Goal: Check status: Check status

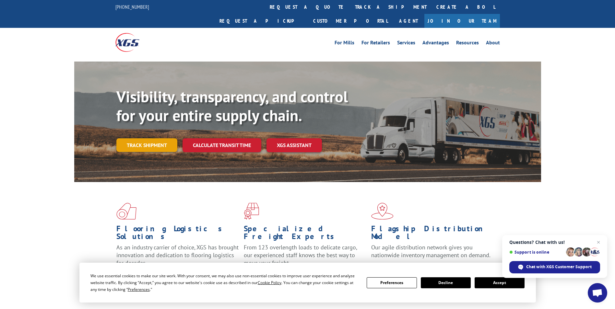
click at [157, 138] on link "Track shipment" at bounding box center [146, 145] width 61 height 14
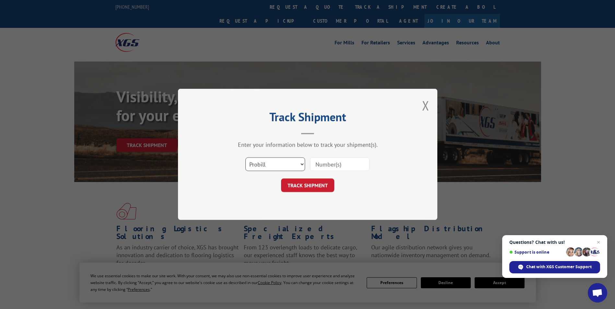
click at [251, 165] on select "Select category... Probill BOL PO" at bounding box center [275, 165] width 60 height 14
click at [245, 158] on select "Select category... Probill BOL PO" at bounding box center [275, 165] width 60 height 14
click at [251, 164] on select "Select category... Probill BOL PO" at bounding box center [275, 165] width 60 height 14
click at [272, 164] on select "Select category... Probill BOL PO" at bounding box center [275, 165] width 60 height 14
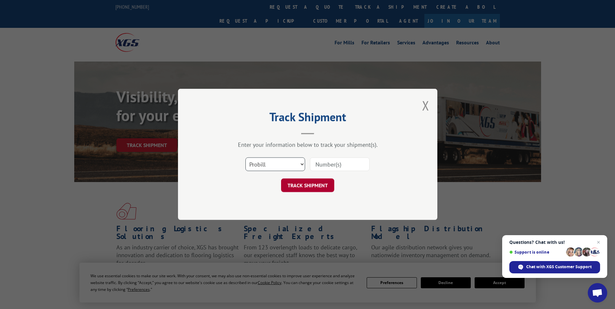
click at [245, 158] on select "Select category... Probill BOL PO" at bounding box center [275, 165] width 60 height 14
click at [315, 164] on input at bounding box center [340, 165] width 60 height 14
type input "2847262"
click button "TRACK SHIPMENT" at bounding box center [307, 186] width 53 height 14
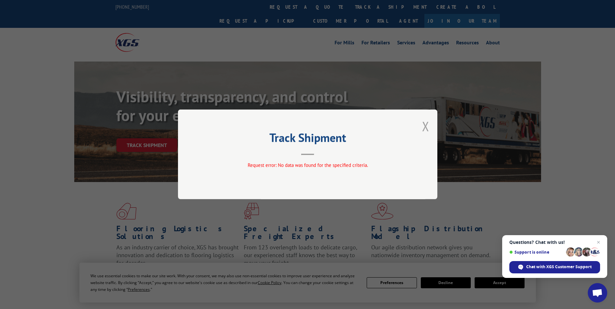
click at [427, 124] on button "Close modal" at bounding box center [425, 126] width 7 height 17
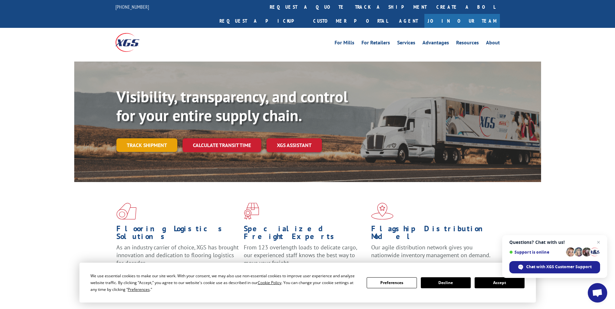
click at [146, 138] on link "Track shipment" at bounding box center [146, 145] width 61 height 14
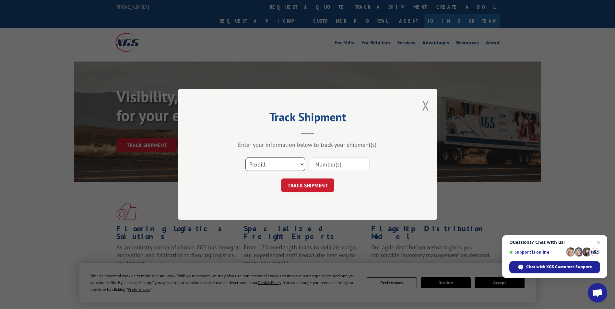
click at [266, 164] on select "Select category... Probill BOL PO" at bounding box center [275, 165] width 60 height 14
select select "bol"
click at [245, 158] on select "Select category... Probill BOL PO" at bounding box center [275, 165] width 60 height 14
click at [322, 165] on input at bounding box center [340, 165] width 60 height 14
type input "2847262"
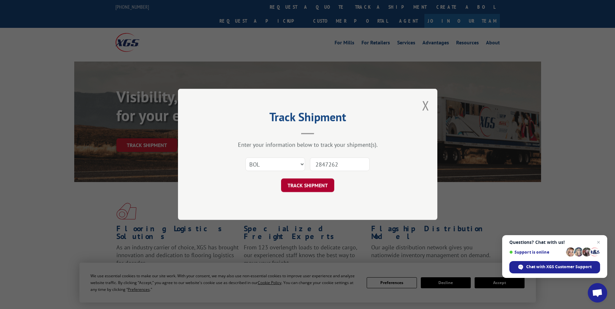
click at [314, 186] on button "TRACK SHIPMENT" at bounding box center [307, 186] width 53 height 14
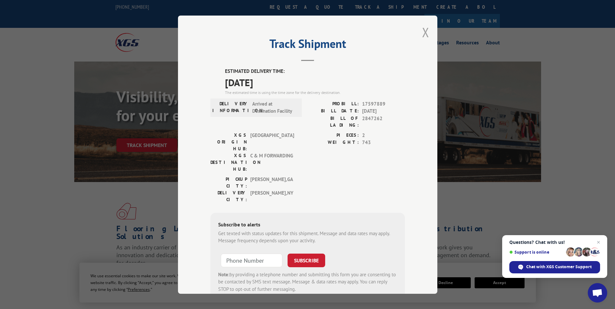
click at [423, 32] on button "Close modal" at bounding box center [425, 32] width 7 height 17
